Goal: Task Accomplishment & Management: Complete application form

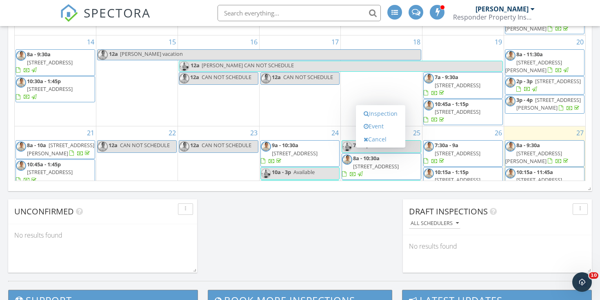
scroll to position [743, 600]
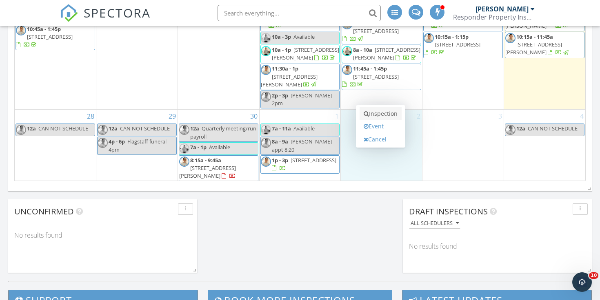
click at [390, 114] on link "Inspection" at bounding box center [380, 113] width 42 height 13
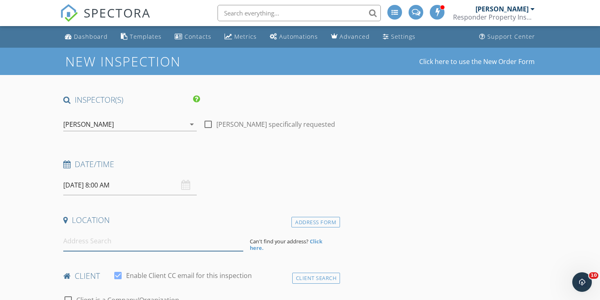
click at [83, 239] on input at bounding box center [153, 241] width 180 height 20
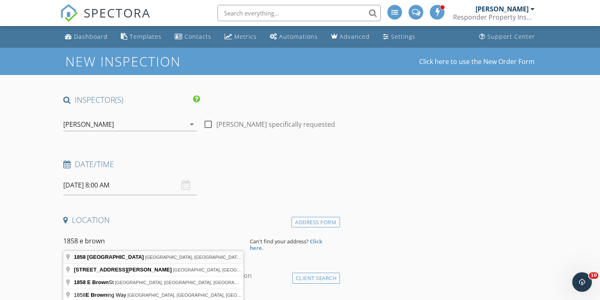
type input "[STREET_ADDRESS]"
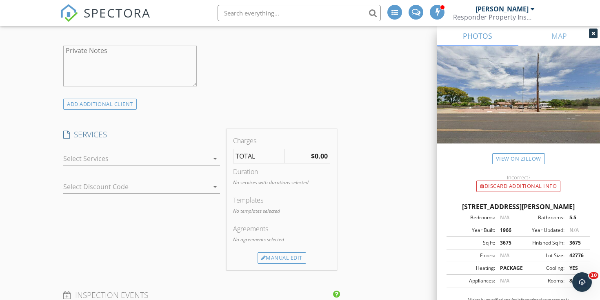
scroll to position [671, 0]
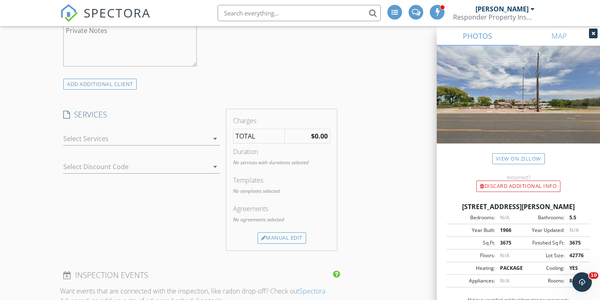
click at [148, 133] on div at bounding box center [135, 138] width 145 height 13
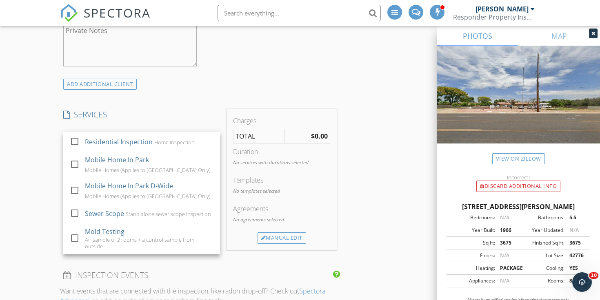
click at [148, 134] on div "Residential Inspection Home Inspection" at bounding box center [149, 142] width 129 height 16
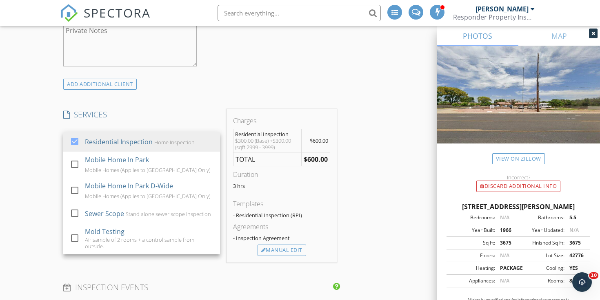
click at [164, 104] on div "INSPECTOR(S) check_box [PERSON_NAME] PRIMARY check_box_outline_blank [PERSON_NA…" at bounding box center [200, 193] width 280 height 1539
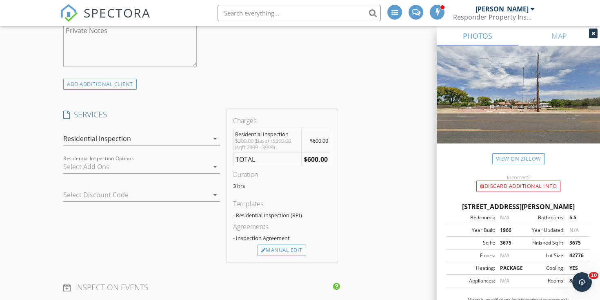
click at [151, 164] on div at bounding box center [135, 166] width 145 height 13
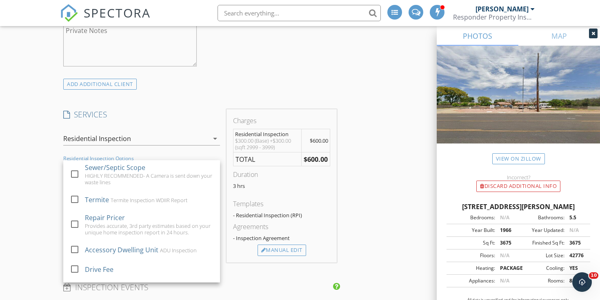
scroll to position [20, 0]
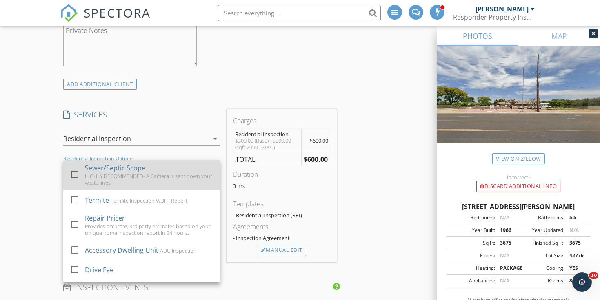
click at [149, 171] on div "Sewer/Septic Scope HIGHLY RECOMMENDED- A Camera is sent down your waste lines" at bounding box center [149, 175] width 129 height 31
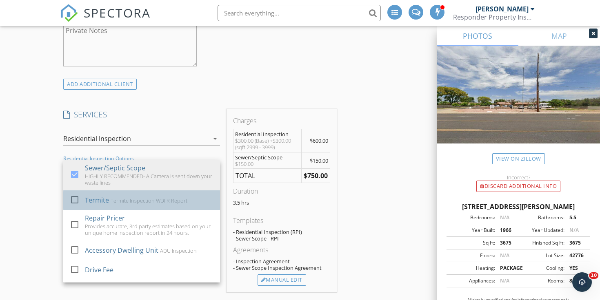
click at [146, 195] on div "Termite Termite Inspection WDIIR Report" at bounding box center [149, 200] width 129 height 16
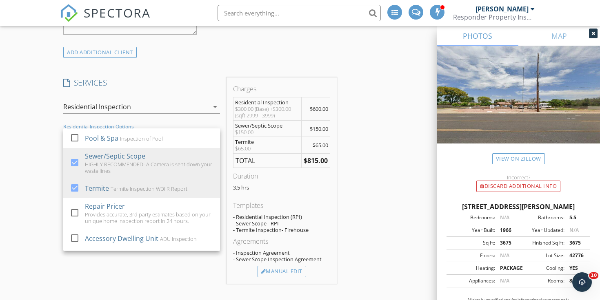
scroll to position [0, 0]
click at [144, 263] on div "SERVICES check_box Residential Inspection Home Inspection check_box_outline_bla…" at bounding box center [141, 181] width 163 height 206
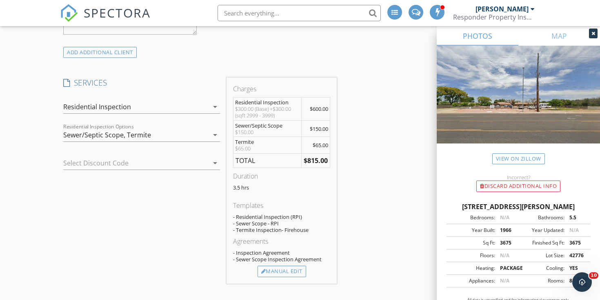
click at [162, 108] on div "Residential Inspection" at bounding box center [135, 106] width 145 height 13
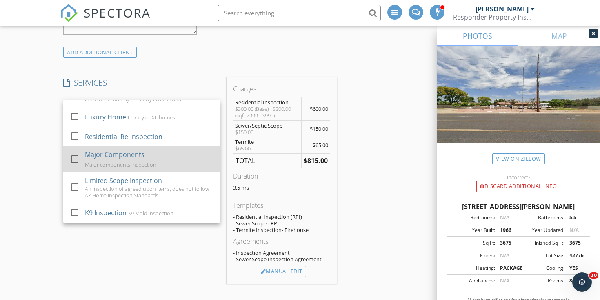
scroll to position [187, 0]
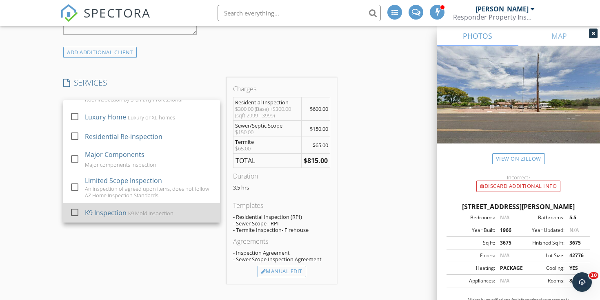
click at [140, 213] on div "K9 Mold Inspection" at bounding box center [150, 213] width 45 height 7
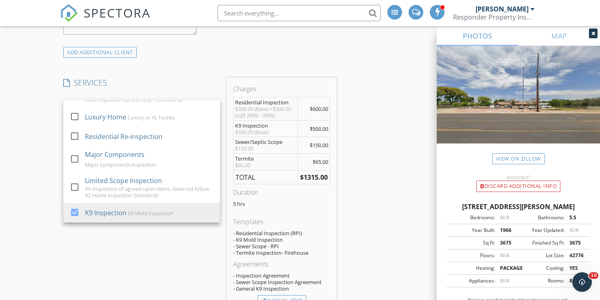
click at [136, 239] on div "SERVICES check_box Residential Inspection Home Inspection check_box_outline_bla…" at bounding box center [141, 196] width 163 height 236
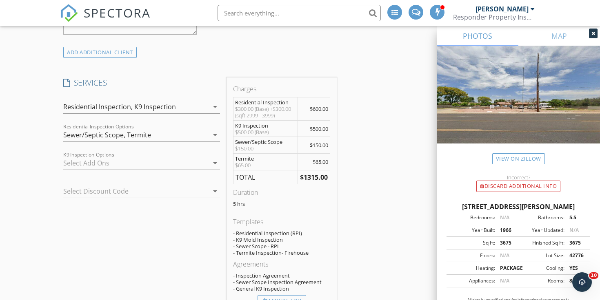
click at [202, 166] on div at bounding box center [135, 163] width 145 height 13
click at [368, 160] on div "INSPECTOR(S) check_box [PERSON_NAME] PRIMARY check_box_outline_blank [PERSON_NA…" at bounding box center [300, 226] width 480 height 1669
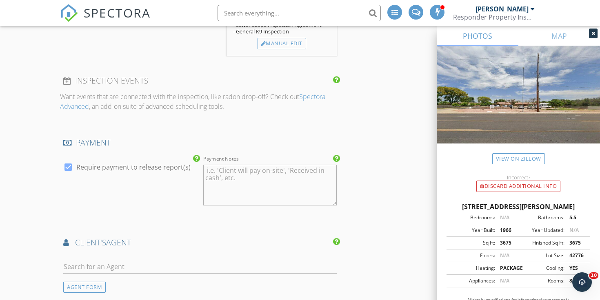
scroll to position [1028, 0]
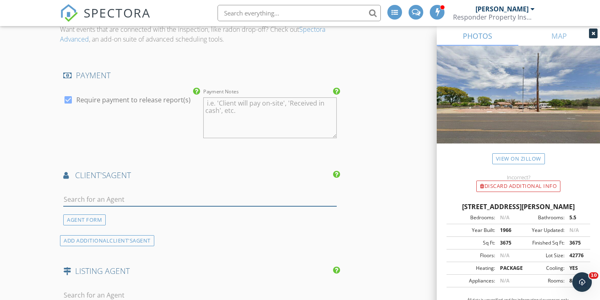
click at [282, 202] on input "text" at bounding box center [199, 199] width 273 height 13
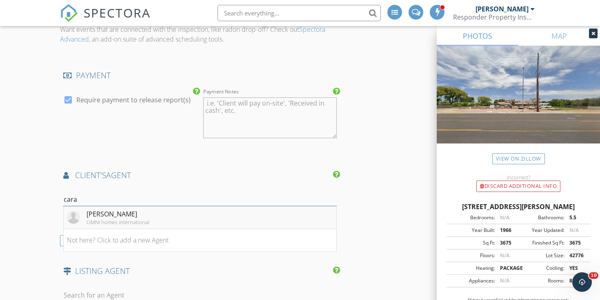
type input "cara"
click at [183, 211] on li "[PERSON_NAME] OMNI homes international" at bounding box center [200, 217] width 273 height 23
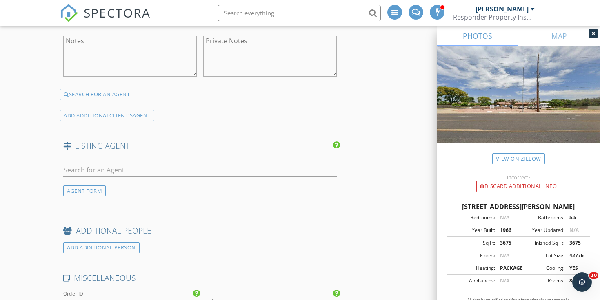
scroll to position [1308, 0]
click at [96, 186] on div "AGENT FORM" at bounding box center [84, 190] width 42 height 11
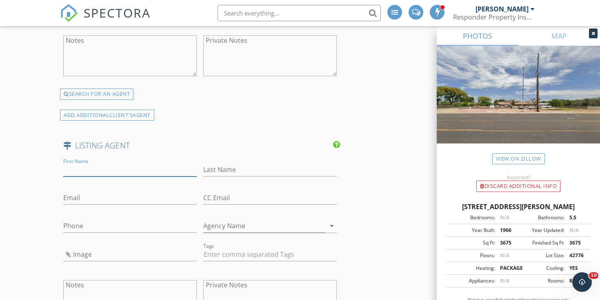
paste input "[PERSON_NAME]"
click at [96, 164] on input "[PERSON_NAME]" at bounding box center [129, 169] width 133 height 13
type input "[PERSON_NAME]"
paste input "[PERSON_NAME]"
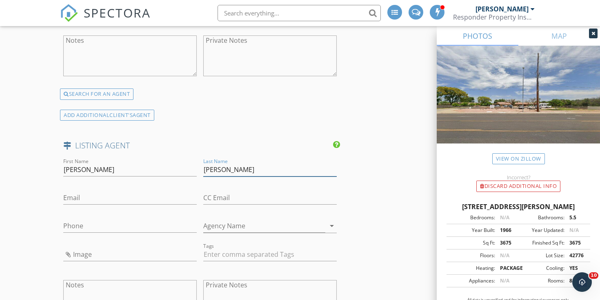
type input "[PERSON_NAME]"
paste input "[PHONE_NUMBER]"
type input "[PHONE_NUMBER]"
paste input "[EMAIL_ADDRESS][DOMAIN_NAME]"
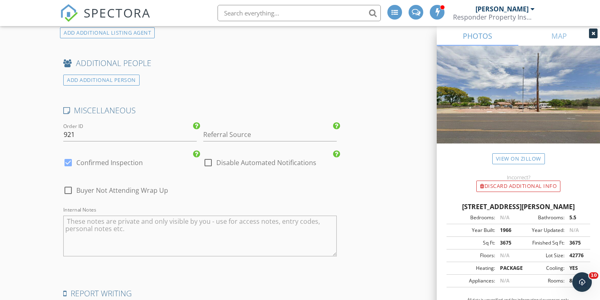
scroll to position [1636, 0]
type input "[EMAIL_ADDRESS][DOMAIN_NAME]"
click at [69, 159] on div at bounding box center [68, 162] width 14 height 14
checkbox input "false"
checkbox input "true"
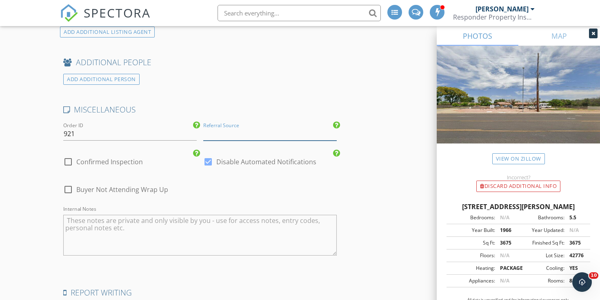
click at [222, 128] on input "Referral Source" at bounding box center [269, 133] width 133 height 13
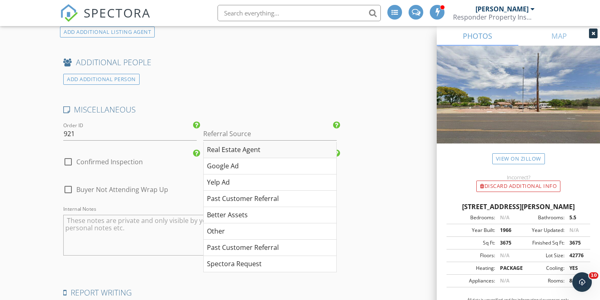
click at [225, 142] on div "Real Estate Agent" at bounding box center [270, 150] width 133 height 16
type input "Real Estate Agent"
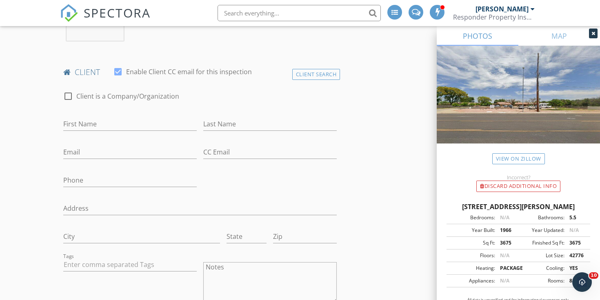
scroll to position [362, 0]
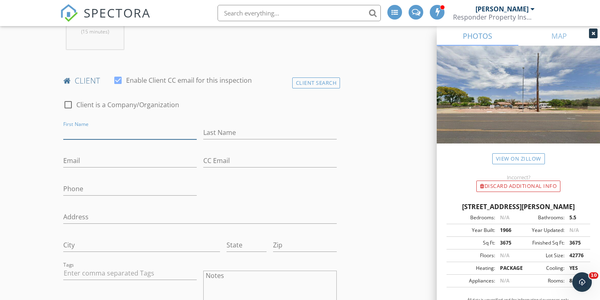
paste input "[PERSON_NAME]"
click at [92, 133] on input "[PERSON_NAME]" at bounding box center [129, 132] width 133 height 13
type input "[PERSON_NAME]"
paste input "[PERSON_NAME]"
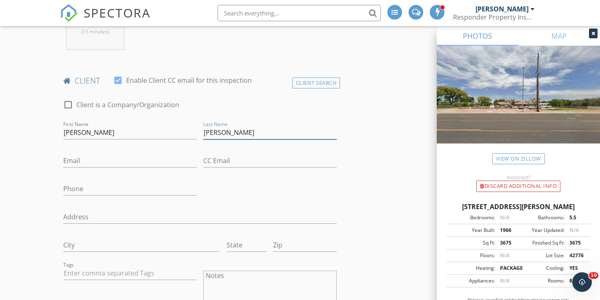
type input "[PERSON_NAME]"
paste input "[PHONE_NUMBER]"
type input "[PHONE_NUMBER]"
click at [294, 197] on div "check_box_outline_blank Client is a Company/Organization First Name [PERSON_NAM…" at bounding box center [200, 240] width 280 height 296
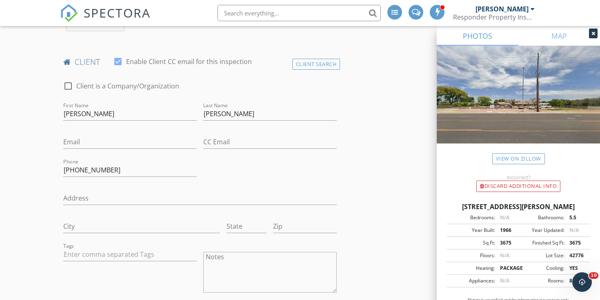
scroll to position [381, 0]
paste input "[EMAIL_ADDRESS][DOMAIN_NAME]"
type input "[EMAIL_ADDRESS][DOMAIN_NAME]"
click at [84, 171] on input "[PHONE_NUMBER]" at bounding box center [129, 170] width 133 height 13
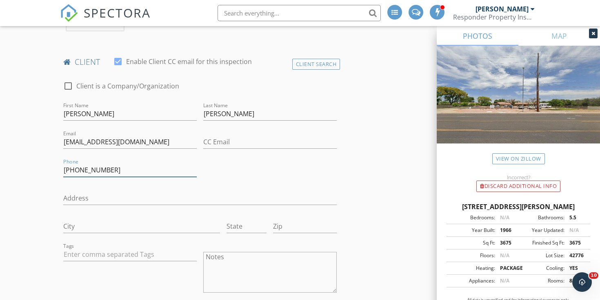
click at [84, 171] on input "[PHONE_NUMBER]" at bounding box center [129, 170] width 133 height 13
paste input "[PHONE_NUMBER]"
type input "[PHONE_NUMBER]"
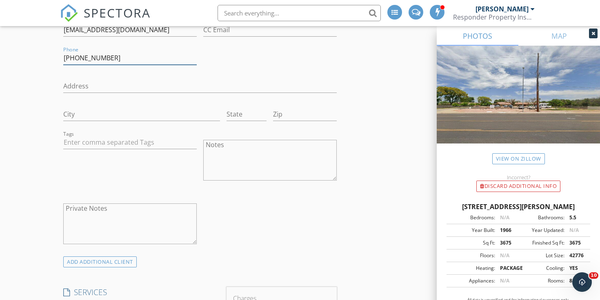
scroll to position [507, 0]
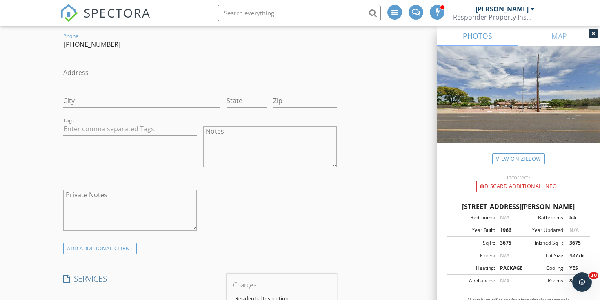
click at [117, 191] on textarea "Private Notes" at bounding box center [129, 210] width 133 height 41
paste textarea "[PHONE_NUMBER]"
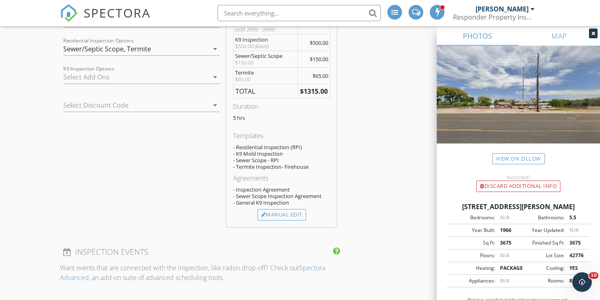
scroll to position [788, 0]
type textarea "Nare: [PHONE_NUMBER]"
click at [295, 213] on div "Manual Edit" at bounding box center [281, 215] width 49 height 11
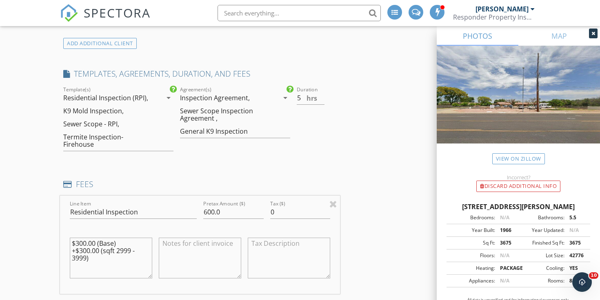
scroll to position [694, 0]
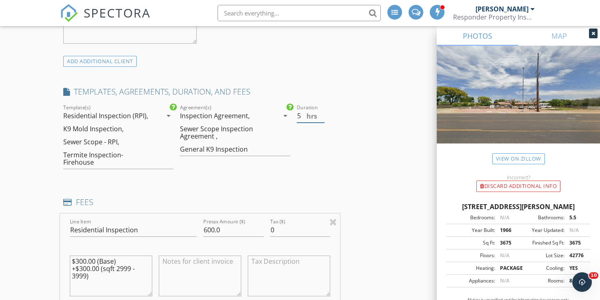
type input "4.5"
click at [323, 116] on input "4.5" at bounding box center [311, 115] width 28 height 13
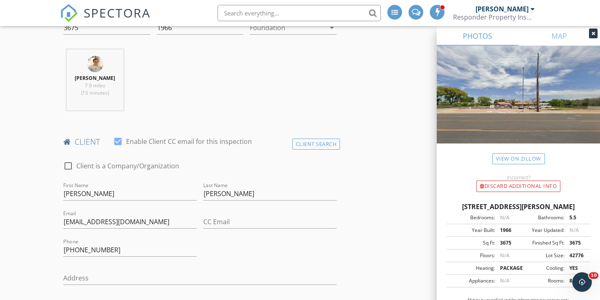
scroll to position [300, 0]
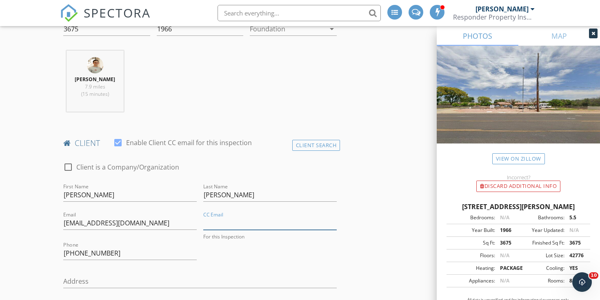
paste input "[EMAIL_ADDRESS][DOMAIN_NAME]"
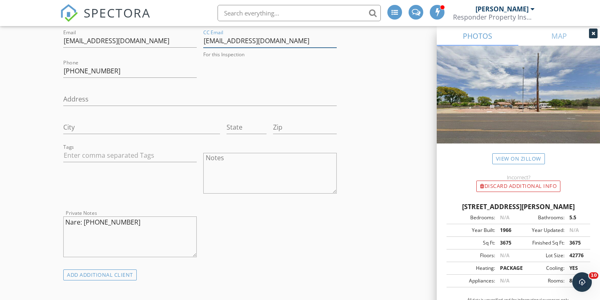
scroll to position [507, 0]
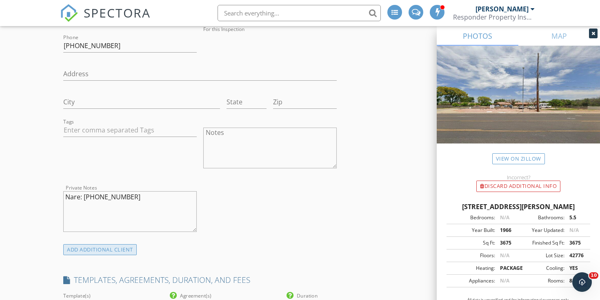
type input "[EMAIL_ADDRESS][DOMAIN_NAME]"
click at [105, 251] on div "ADD ADDITIONAL client" at bounding box center [99, 249] width 73 height 11
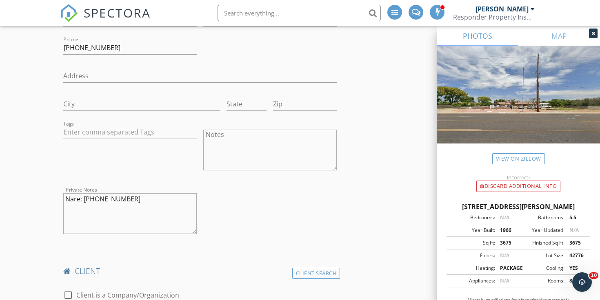
scroll to position [505, 0]
type input "Nare"
drag, startPoint x: 136, startPoint y: 196, endPoint x: 84, endPoint y: 198, distance: 52.6
click at [84, 198] on textarea "Nare: [PHONE_NUMBER]" at bounding box center [129, 211] width 133 height 41
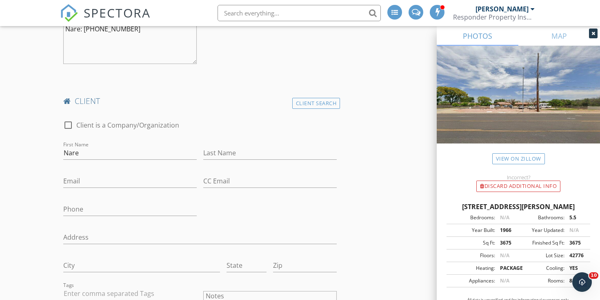
scroll to position [714, 0]
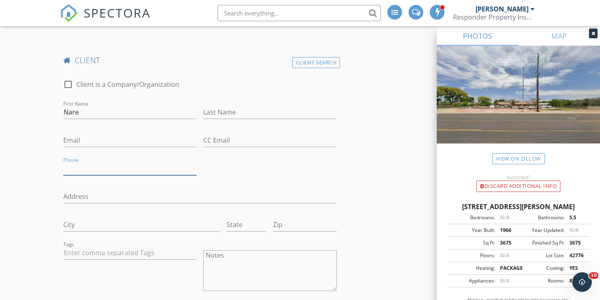
paste input "[PHONE_NUMBER]"
type input "[PHONE_NUMBER]"
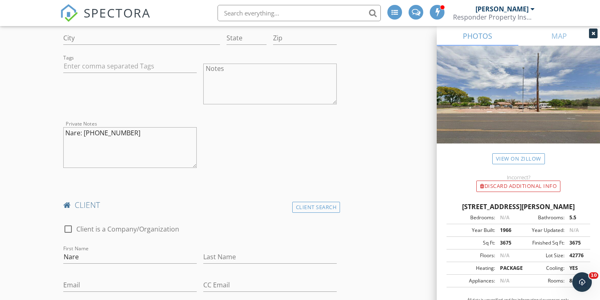
scroll to position [569, 0]
click at [91, 130] on textarea "Nare: [PHONE_NUMBER]" at bounding box center [129, 147] width 133 height 41
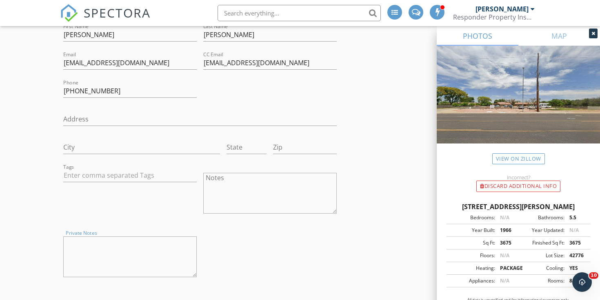
scroll to position [469, 0]
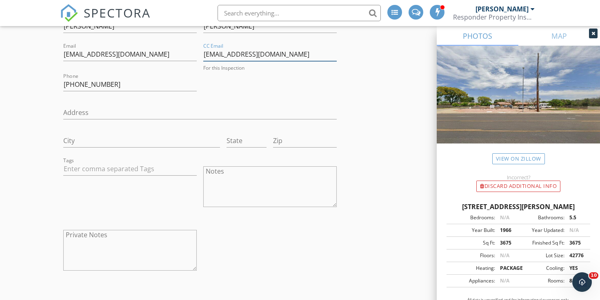
drag, startPoint x: 290, startPoint y: 56, endPoint x: 202, endPoint y: 54, distance: 88.9
click at [202, 54] on div "CC Email [EMAIL_ADDRESS][DOMAIN_NAME] For this Inspection" at bounding box center [270, 56] width 140 height 30
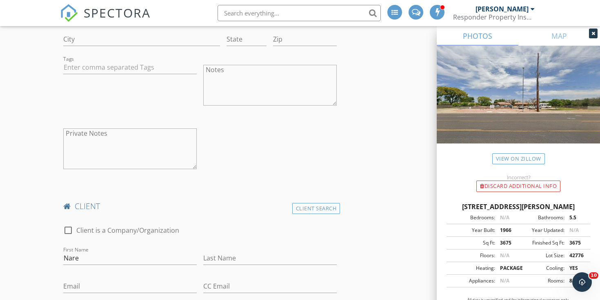
scroll to position [677, 0]
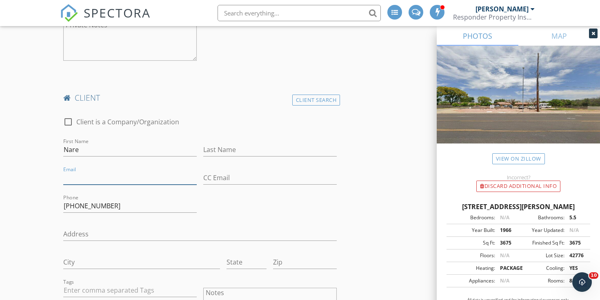
paste input "[EMAIL_ADDRESS][DOMAIN_NAME]"
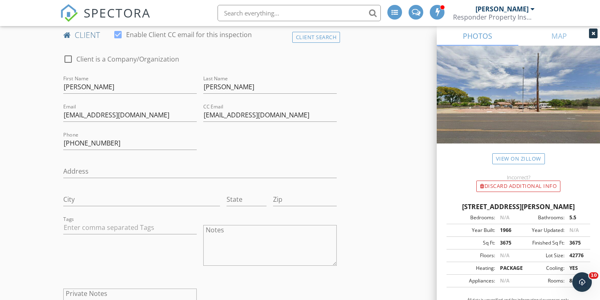
scroll to position [406, 0]
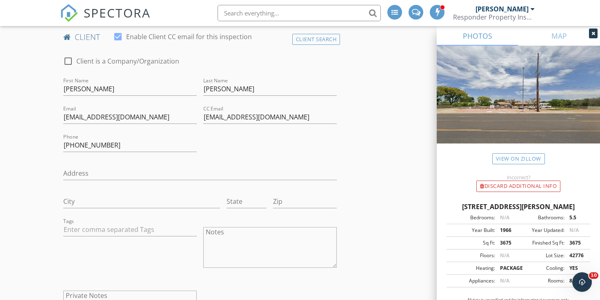
type input "[EMAIL_ADDRESS][DOMAIN_NAME]"
drag, startPoint x: 294, startPoint y: 113, endPoint x: 204, endPoint y: 107, distance: 90.4
click at [204, 107] on div "CC Email [EMAIL_ADDRESS][DOMAIN_NAME] For this Inspection" at bounding box center [269, 120] width 133 height 29
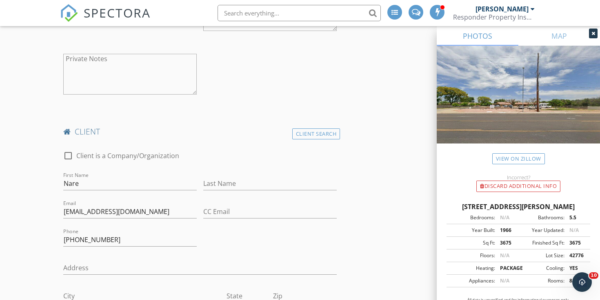
scroll to position [659, 0]
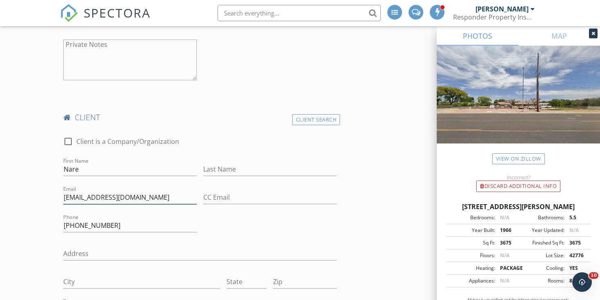
click at [86, 194] on input "[EMAIL_ADDRESS][DOMAIN_NAME]" at bounding box center [129, 197] width 133 height 13
click at [86, 194] on input "[EMAIL_ADDRESS][DOMAIN_NAME]" at bounding box center [129, 195] width 133 height 13
click at [98, 199] on input "[EMAIL_ADDRESS][DOMAIN_NAME]" at bounding box center [129, 195] width 133 height 13
drag, startPoint x: 111, startPoint y: 195, endPoint x: 80, endPoint y: 196, distance: 30.6
click at [80, 196] on input "[EMAIL_ADDRESS][DOMAIN_NAME]" at bounding box center [129, 195] width 133 height 13
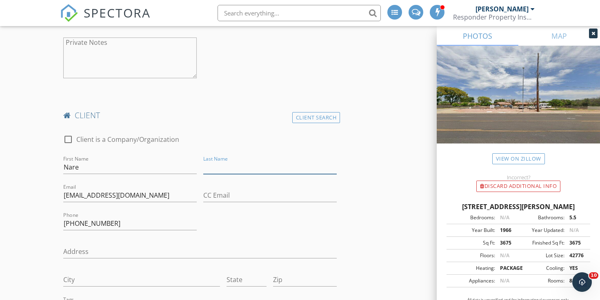
paste input "melekyan"
click at [210, 167] on input "melekyan" at bounding box center [269, 167] width 133 height 13
type input "Melekyan"
click at [210, 217] on div "check_box_outline_blank Client is a Company/Organization First Name Nare Last N…" at bounding box center [200, 274] width 280 height 296
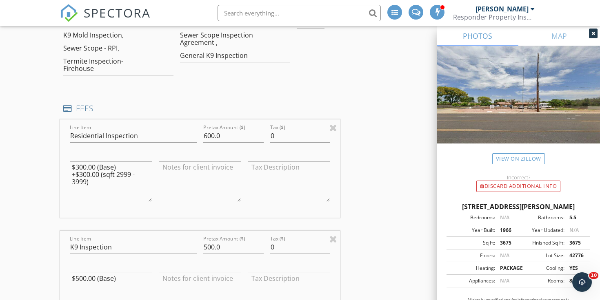
scroll to position [1135, 0]
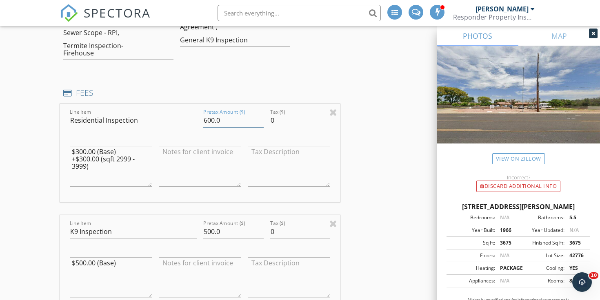
click at [213, 119] on input "600.0" at bounding box center [233, 120] width 60 height 13
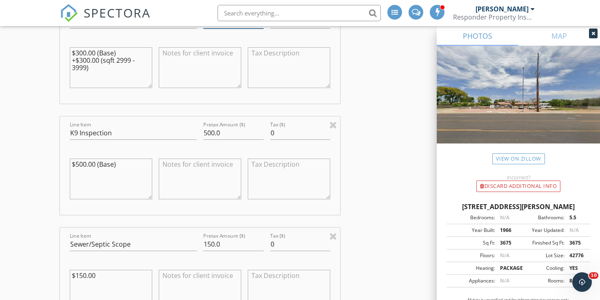
scroll to position [1234, 0]
type input "650.0"
click at [213, 129] on input "500.0" at bounding box center [233, 132] width 60 height 13
type input "350.0"
click at [85, 164] on textarea "$500.00 (Base)" at bounding box center [111, 179] width 82 height 41
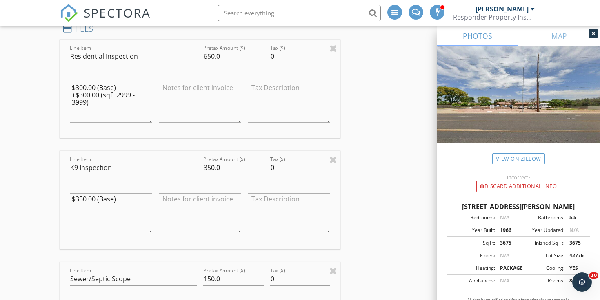
scroll to position [1199, 0]
type textarea "$350.00 (Base)"
click at [177, 217] on textarea at bounding box center [200, 213] width 82 height 41
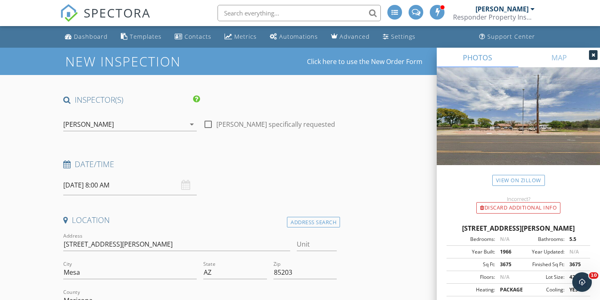
scroll to position [0, 0]
click at [120, 192] on input "[DATE] 8:00 AM" at bounding box center [129, 185] width 133 height 20
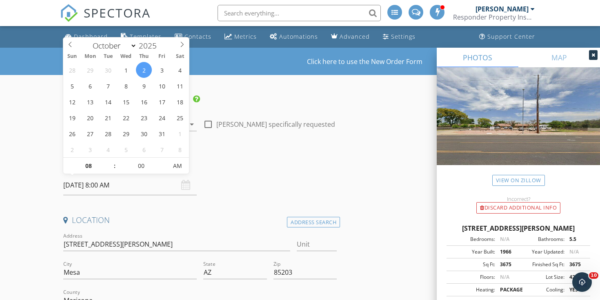
click at [240, 178] on div "Date/Time [DATE] 8:00 AM" at bounding box center [200, 177] width 280 height 36
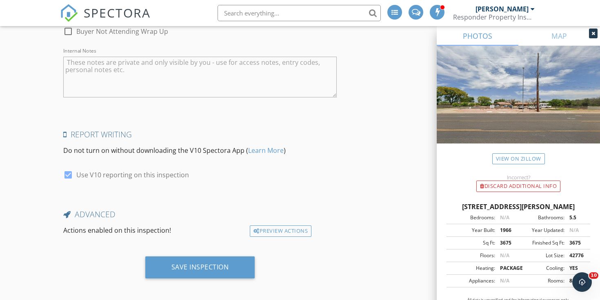
scroll to position [2500, 0]
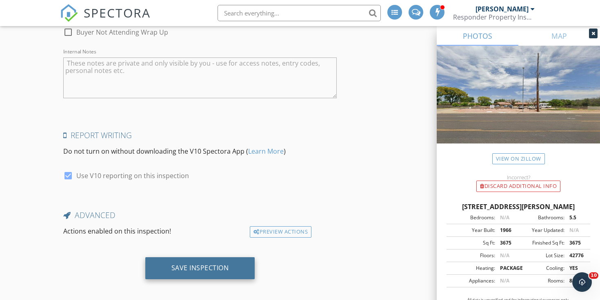
click at [211, 265] on div "Save Inspection" at bounding box center [200, 268] width 58 height 8
